Goal: Book appointment/travel/reservation

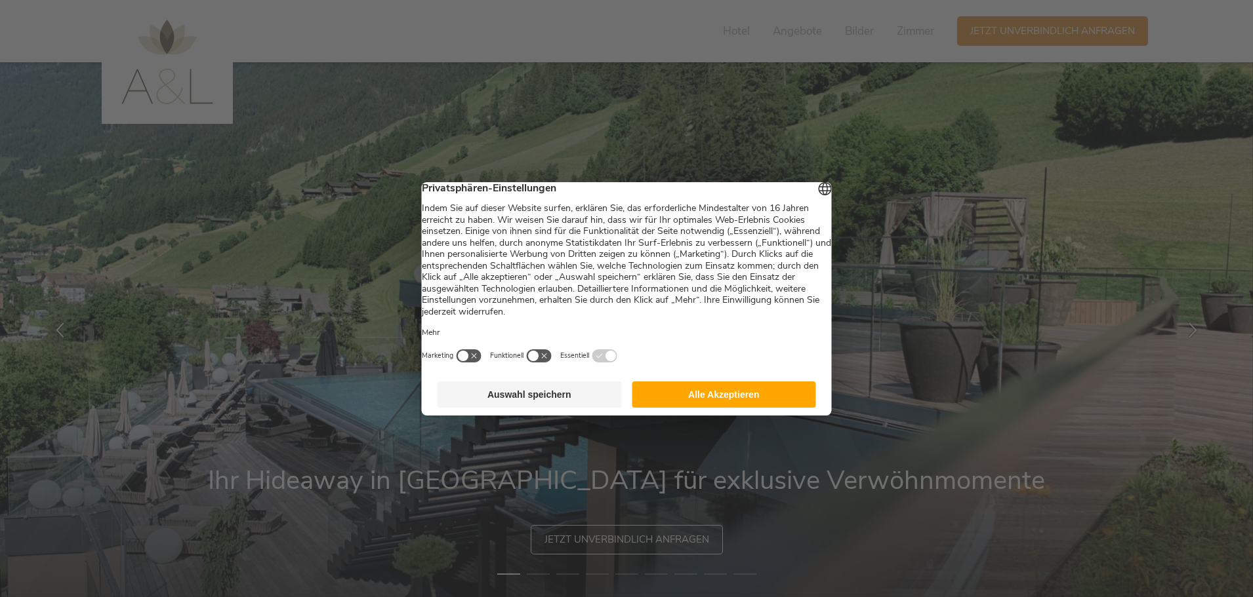
click at [557, 400] on button "Auswahl speichern" at bounding box center [529, 395] width 184 height 26
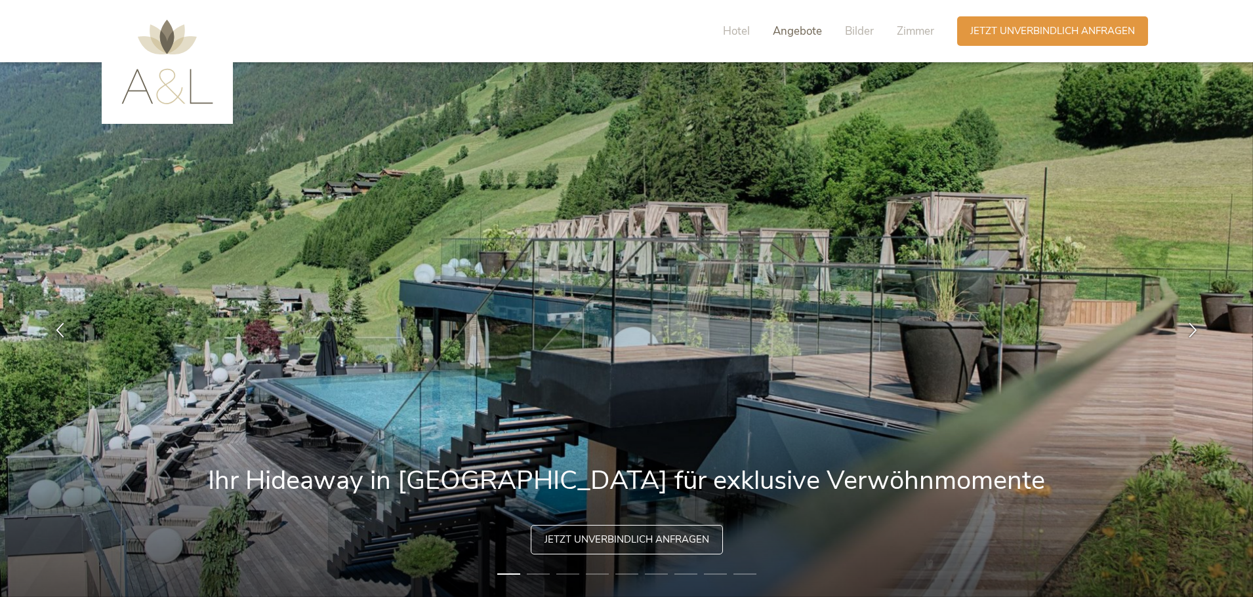
click at [802, 24] on span "Angebote" at bounding box center [797, 31] width 49 height 15
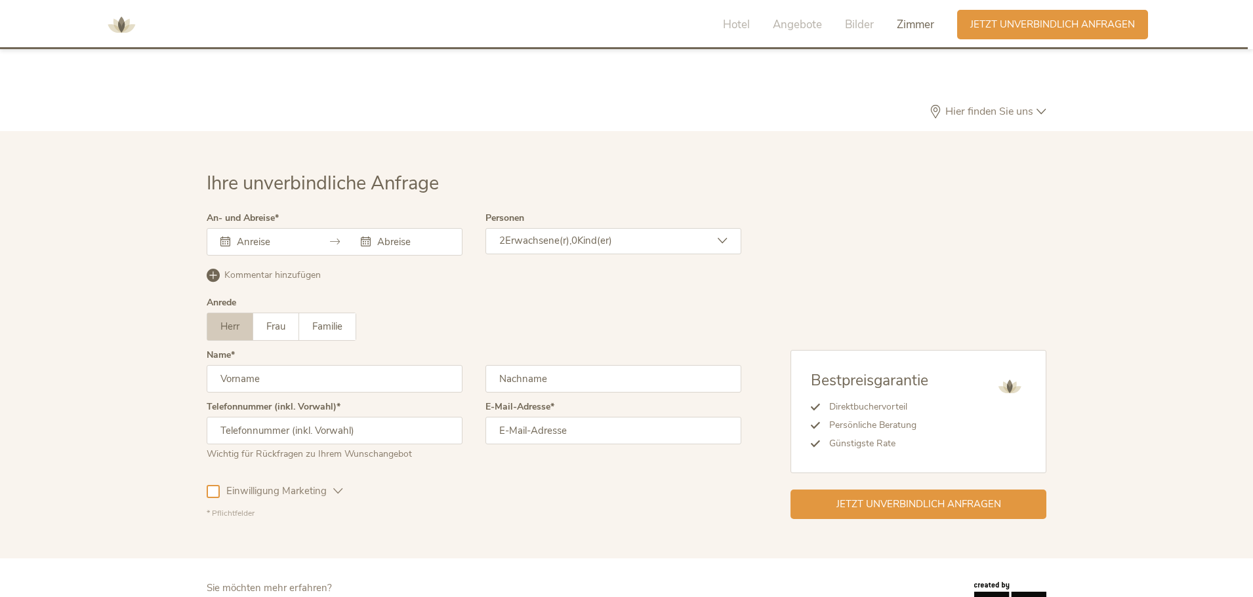
scroll to position [3926, 0]
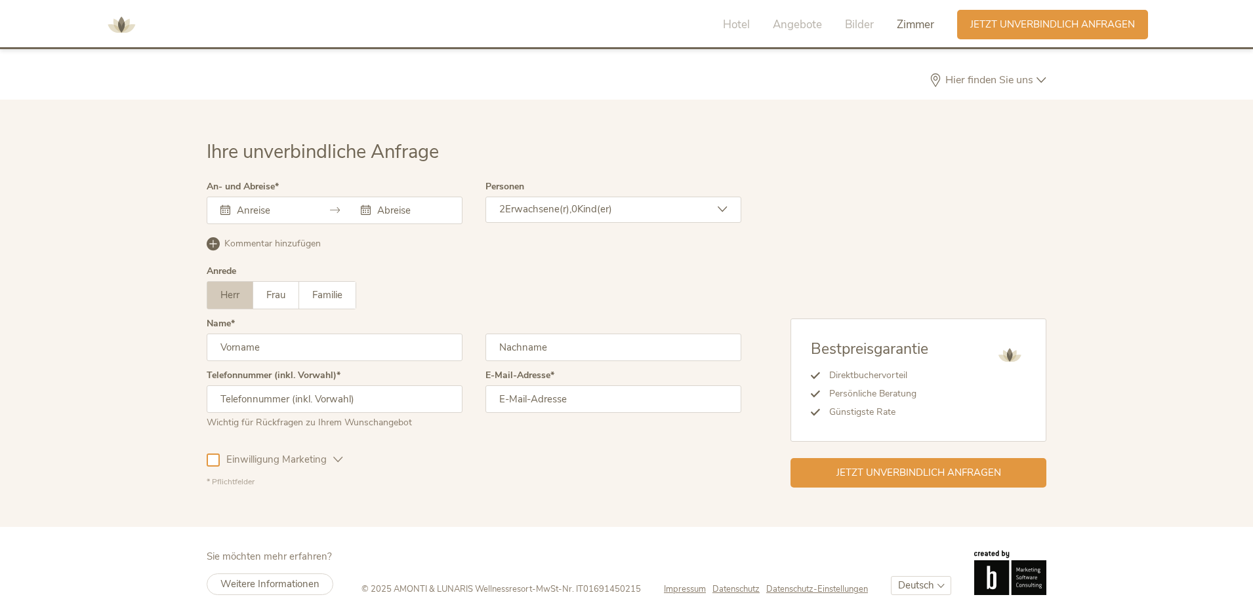
click at [275, 204] on input "text" at bounding box center [270, 210] width 75 height 13
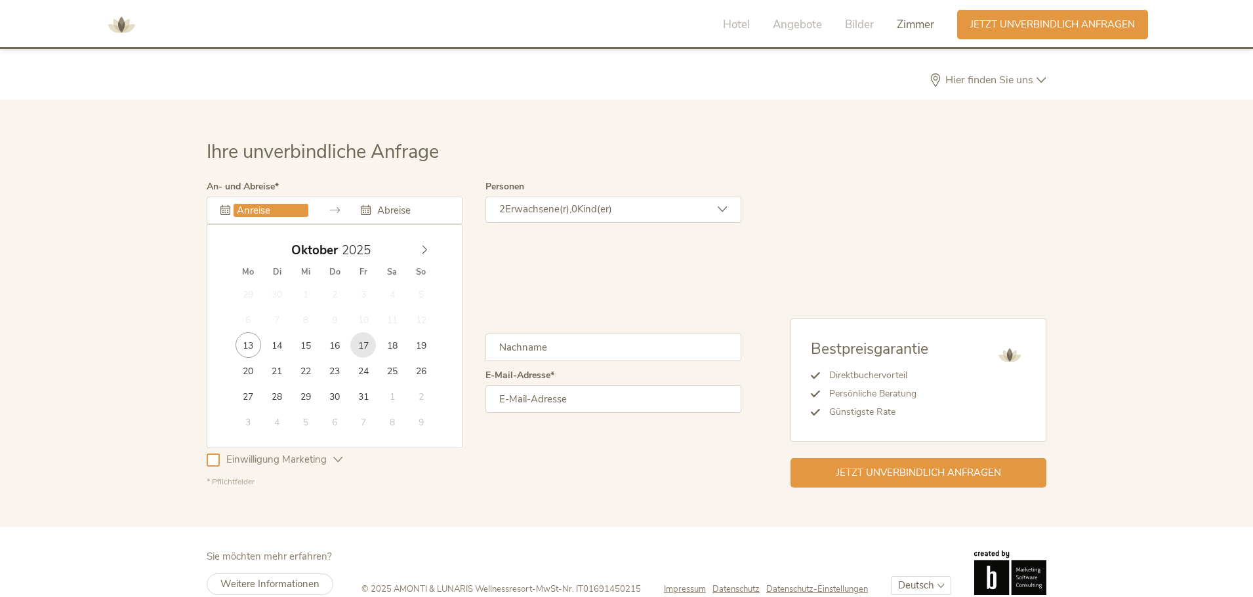
type input "[DATE]"
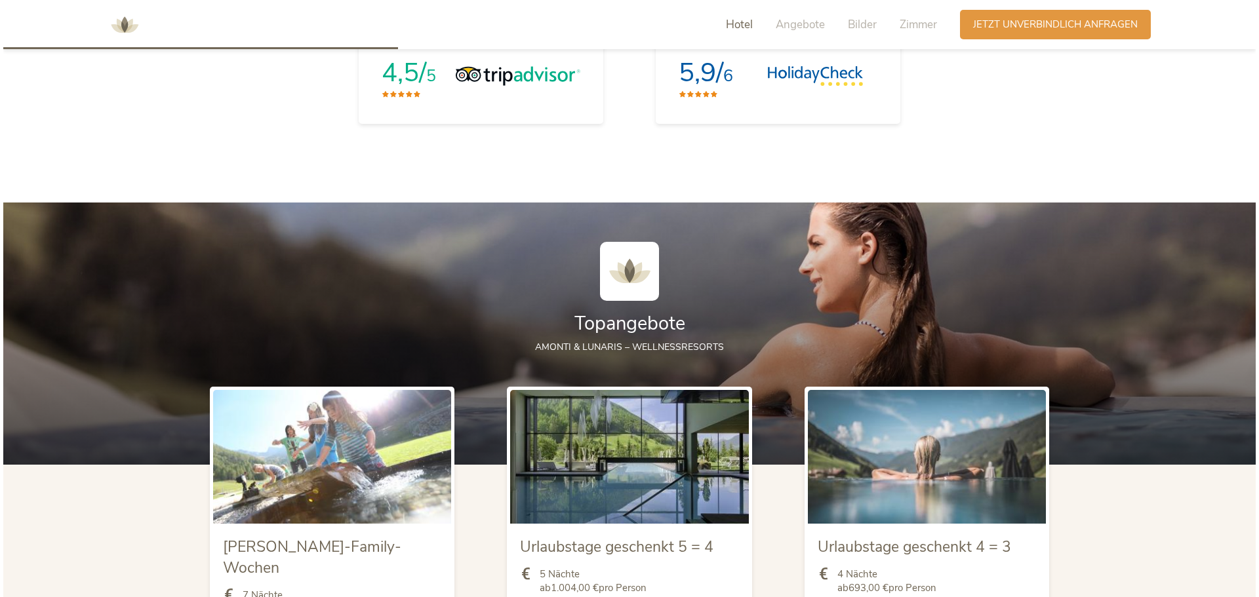
scroll to position [1696, 0]
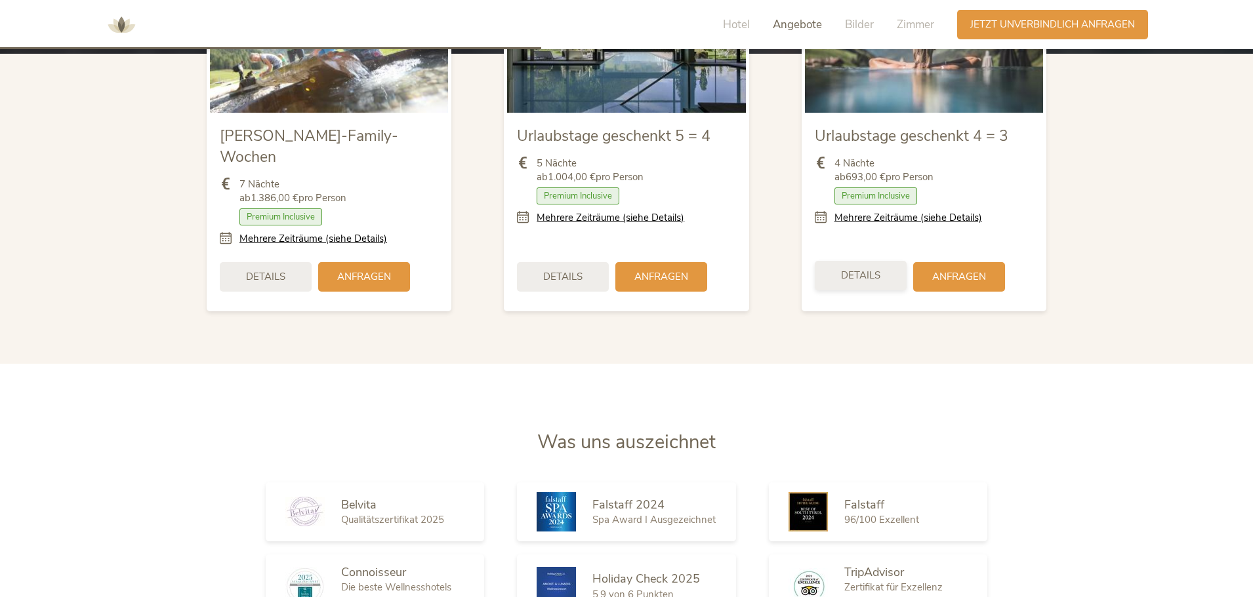
click at [871, 262] on div "Details" at bounding box center [861, 276] width 92 height 30
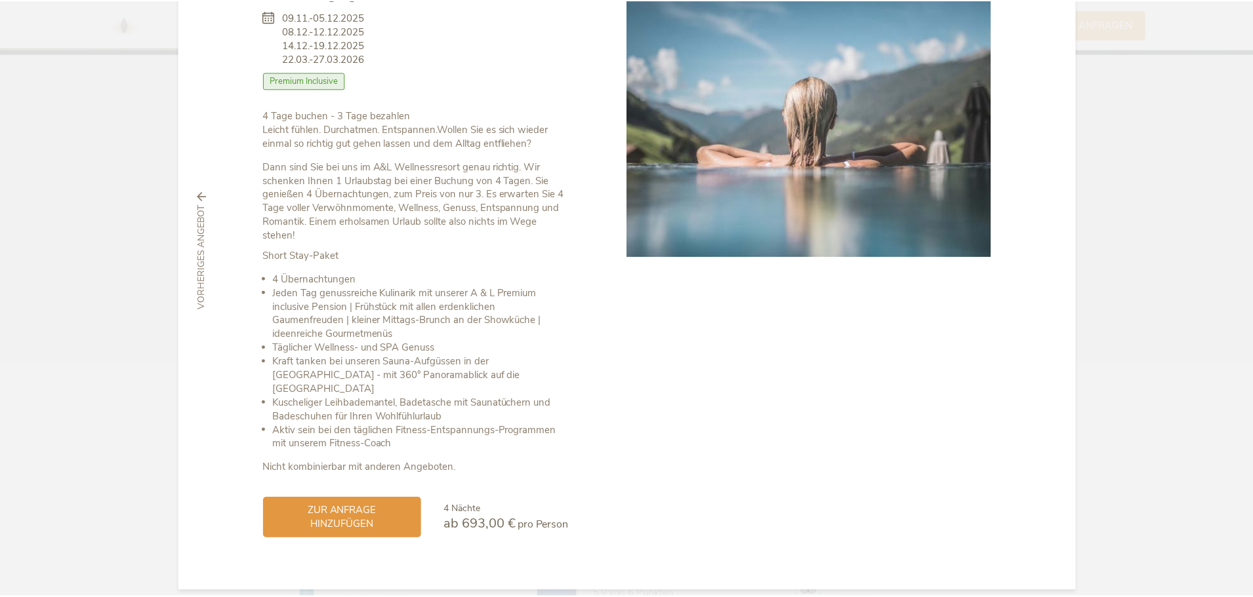
scroll to position [0, 0]
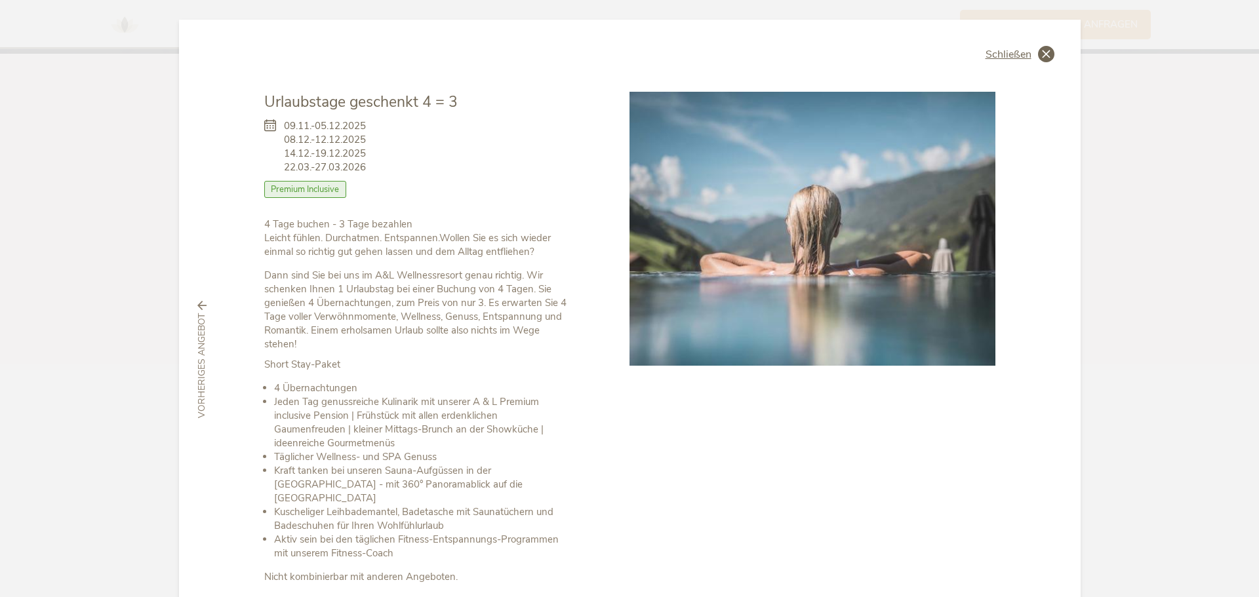
click at [1023, 56] on span "Schließen" at bounding box center [1009, 54] width 46 height 10
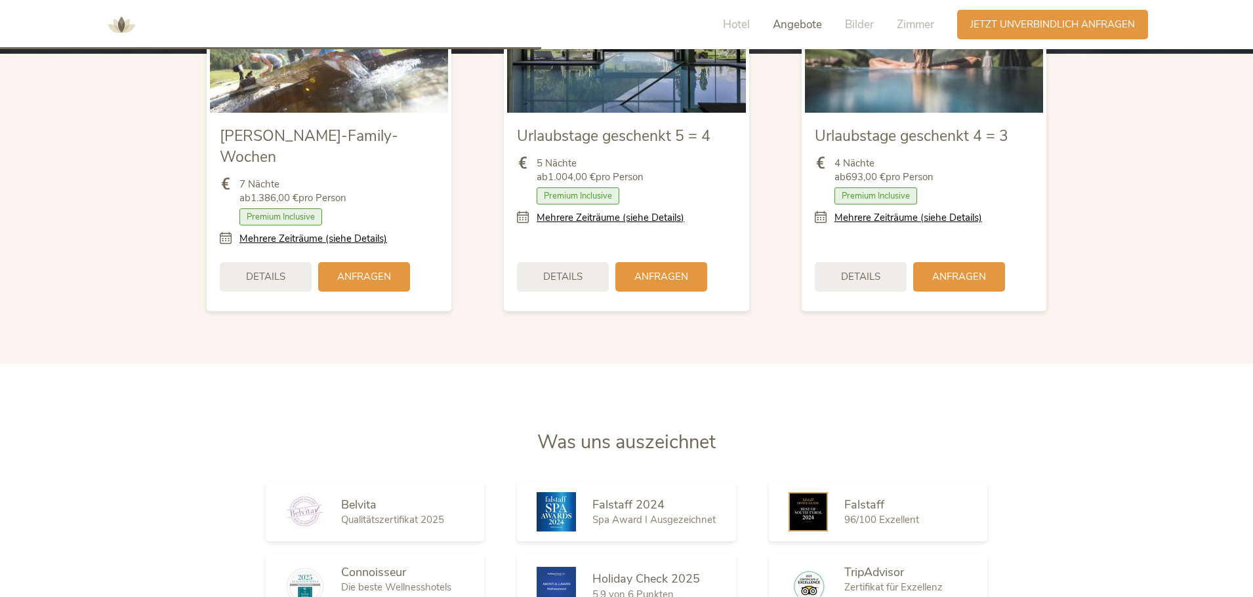
click at [714, 25] on div "Hotel Angebote Bilder Zimmer" at bounding box center [831, 25] width 251 height 30
click at [739, 30] on span "Hotel" at bounding box center [736, 24] width 27 height 15
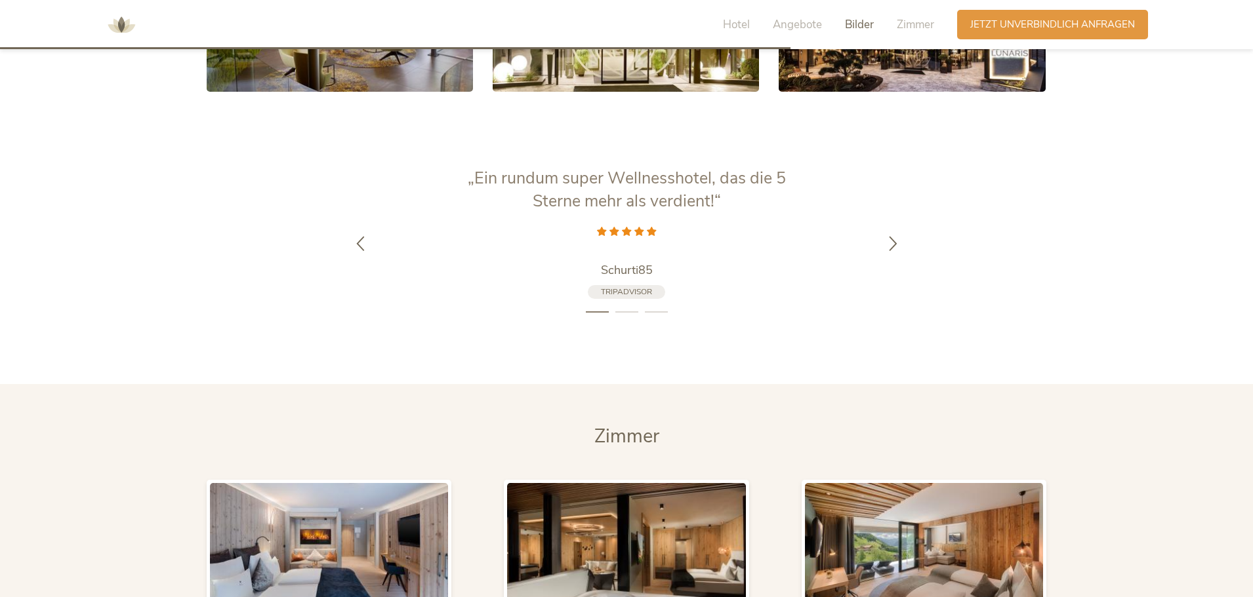
scroll to position [2807, 0]
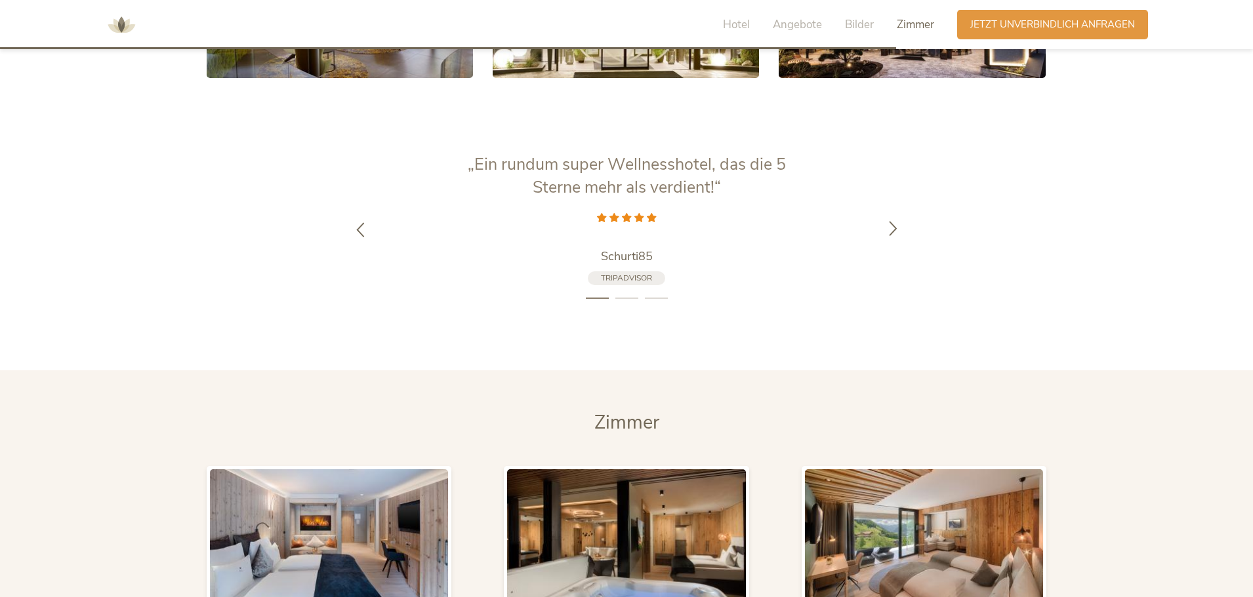
click at [889, 220] on icon at bounding box center [892, 227] width 15 height 15
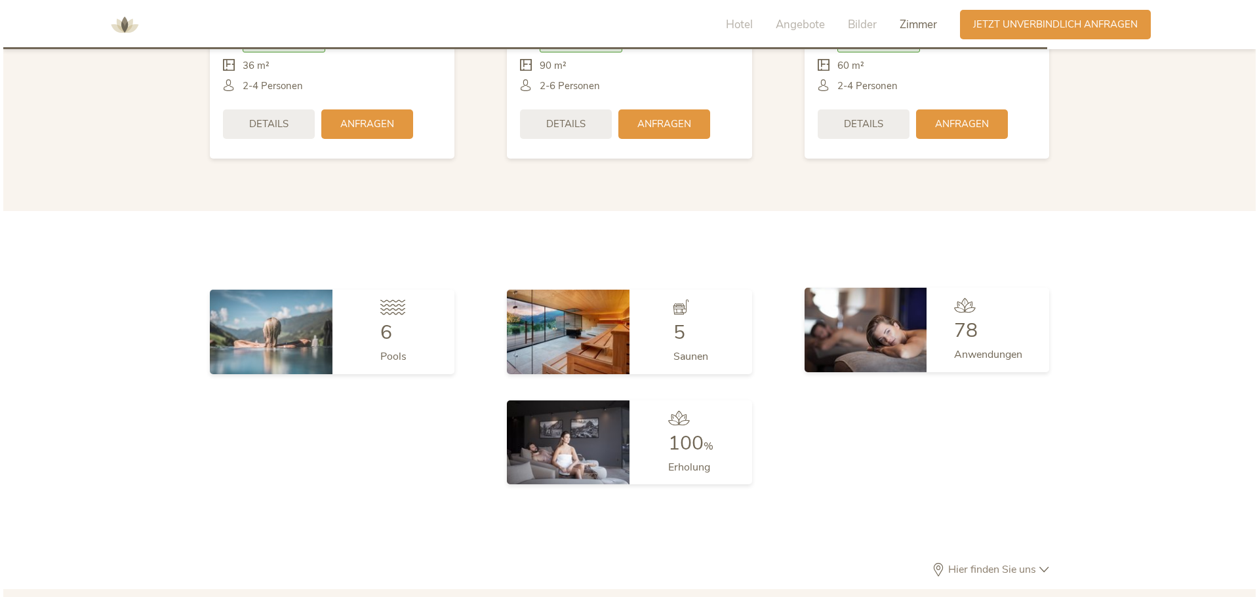
scroll to position [3162, 0]
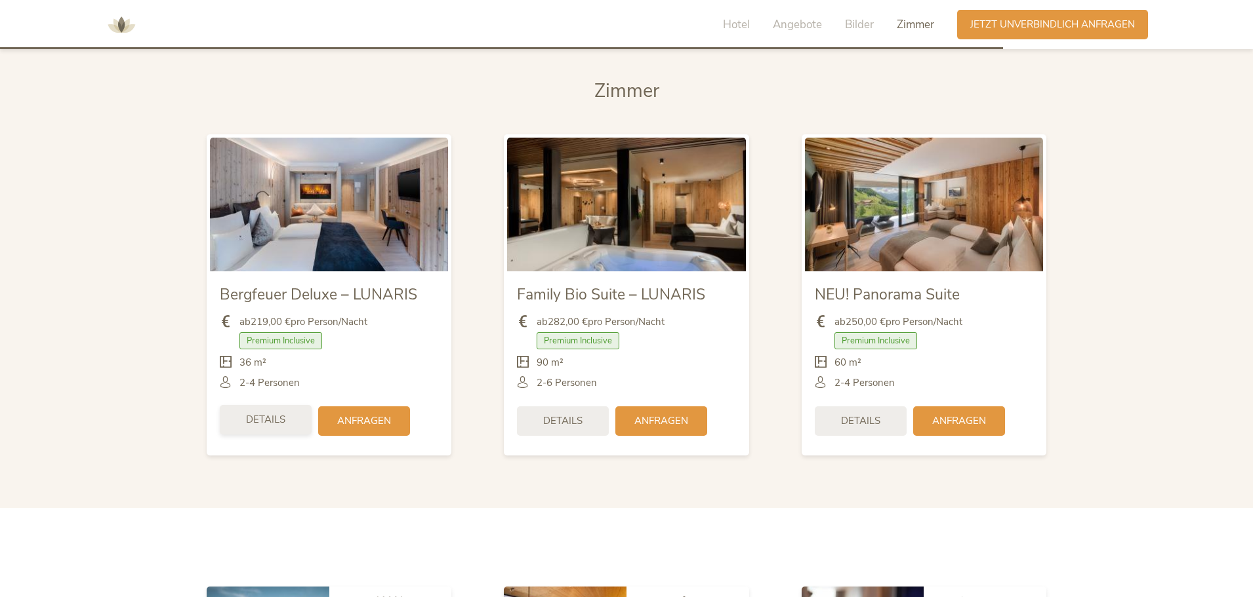
click at [283, 413] on span "Details" at bounding box center [265, 420] width 39 height 14
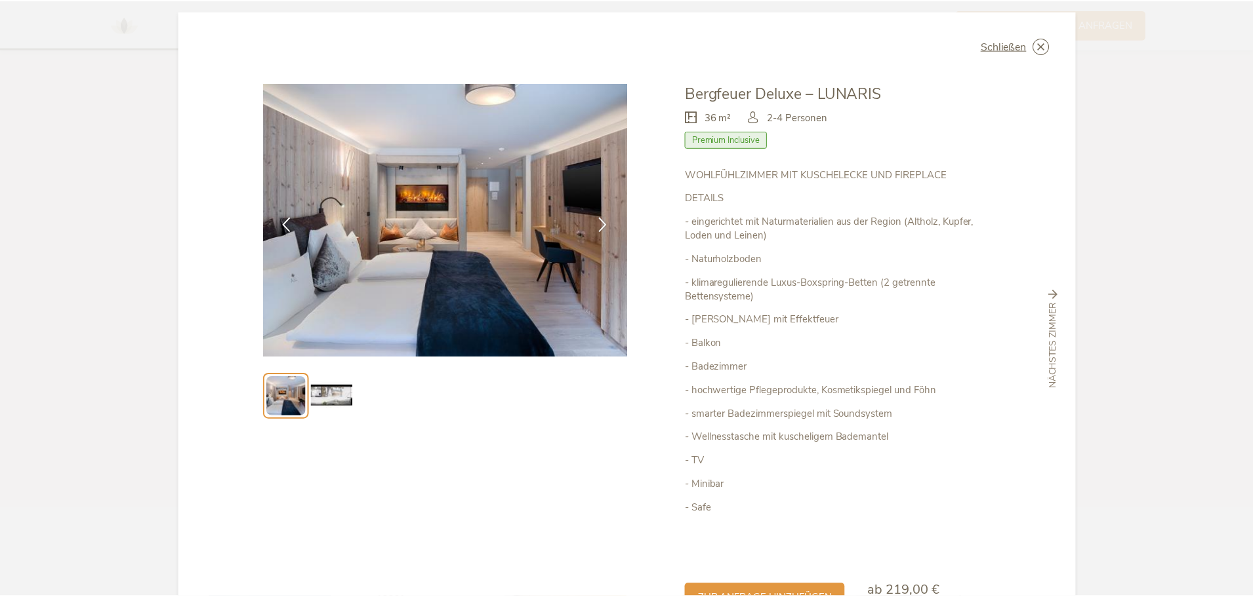
scroll to position [0, 0]
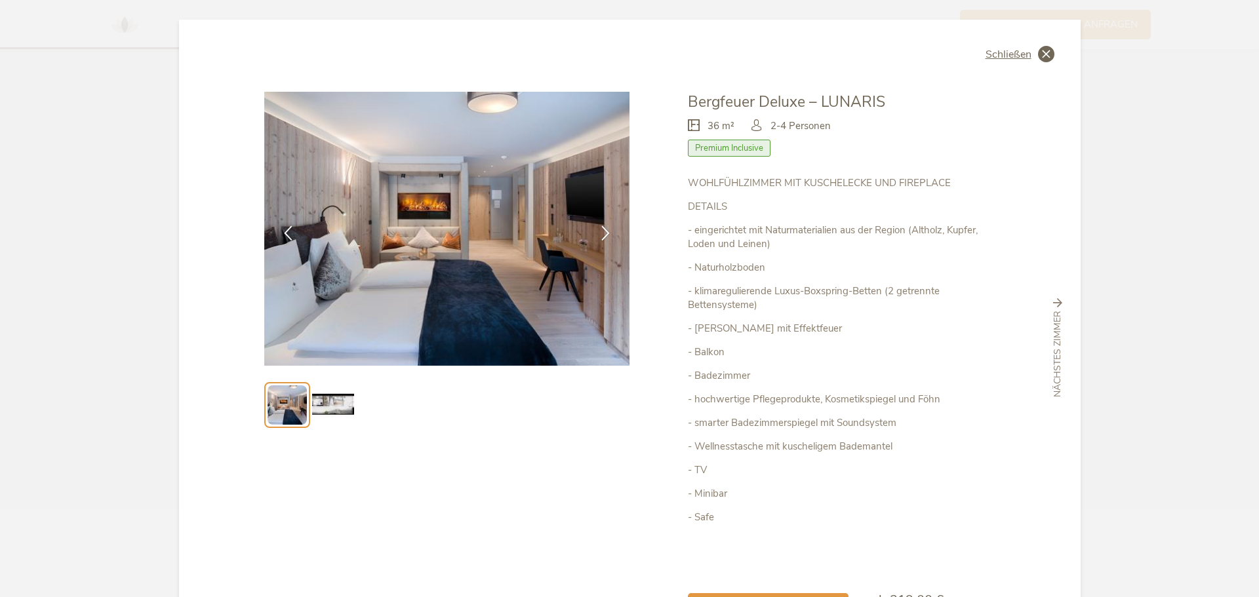
click at [1041, 49] on icon at bounding box center [1046, 54] width 16 height 16
